Goal: Check status: Check status

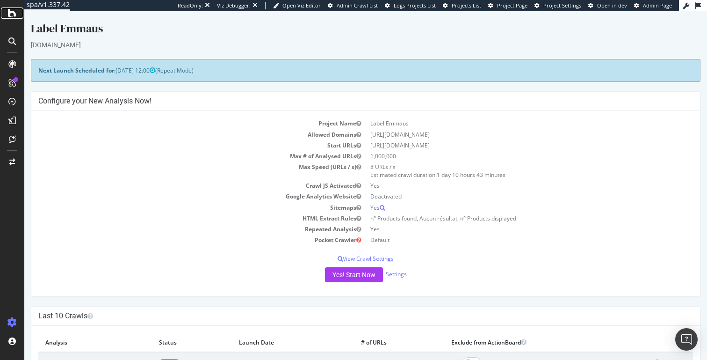
click at [14, 12] on icon at bounding box center [12, 12] width 8 height 11
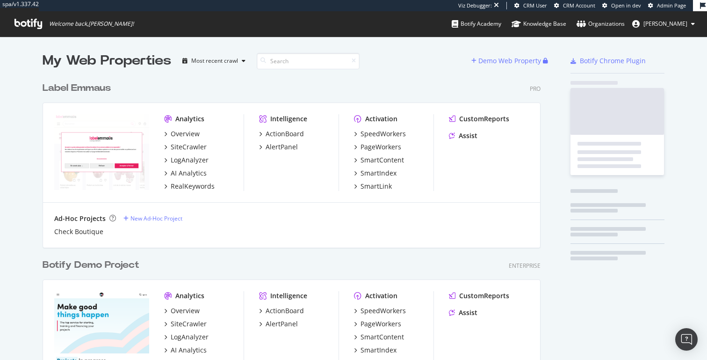
scroll to position [360, 707]
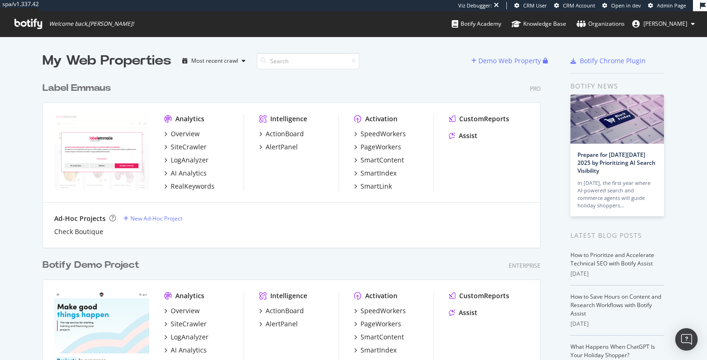
click at [693, 22] on icon at bounding box center [693, 24] width 4 height 6
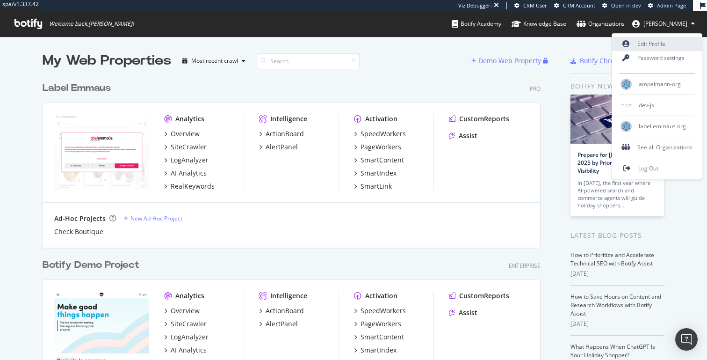
click at [671, 42] on link "Edit Profile" at bounding box center [657, 44] width 90 height 14
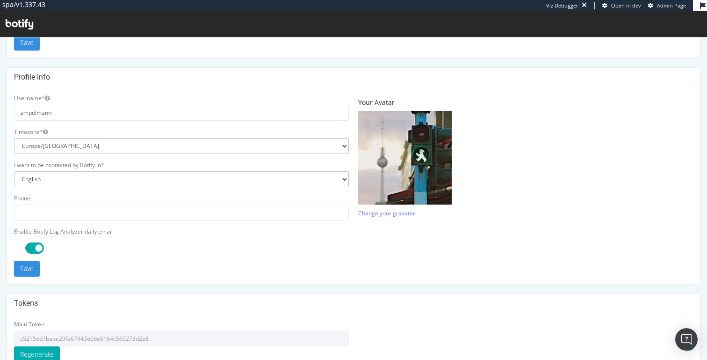
scroll to position [266, 0]
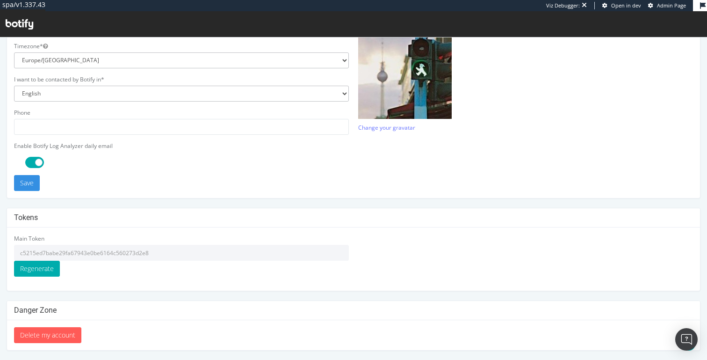
click at [155, 255] on input "c5215ed7babe29fa67943e0be6164c560273d2e8" at bounding box center [181, 253] width 335 height 16
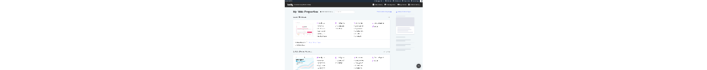
scroll to position [70, 707]
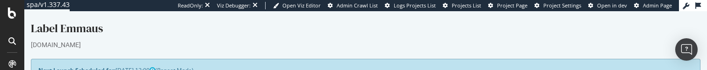
scroll to position [1, 0]
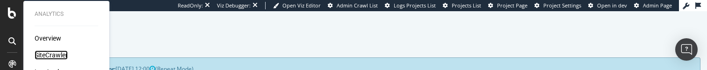
click at [49, 53] on div "SiteCrawler" at bounding box center [51, 55] width 33 height 9
